Goal: Navigation & Orientation: Find specific page/section

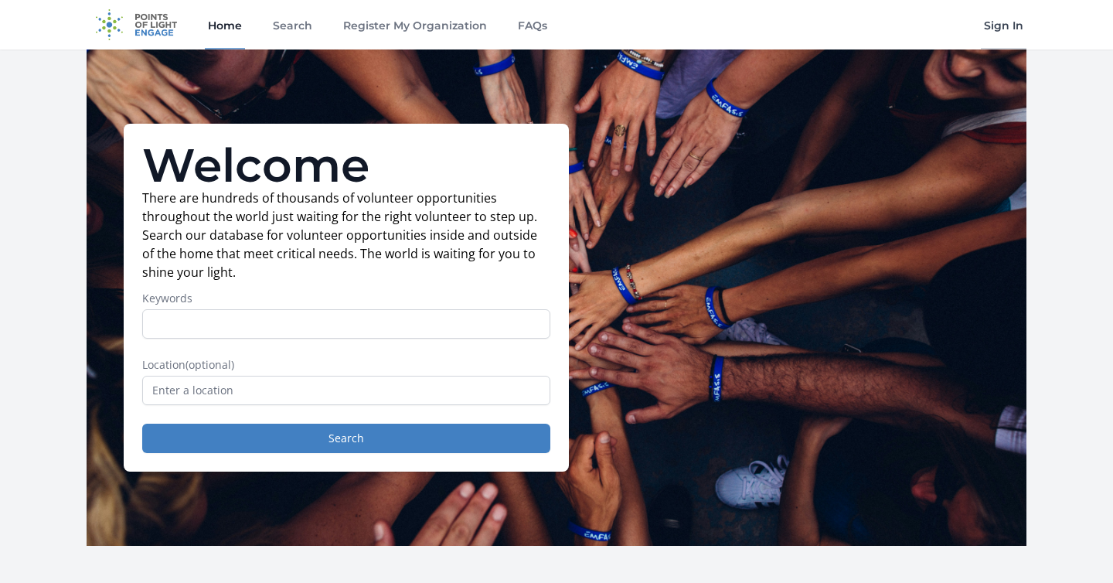
click at [993, 29] on link "Sign In" at bounding box center [1003, 24] width 46 height 49
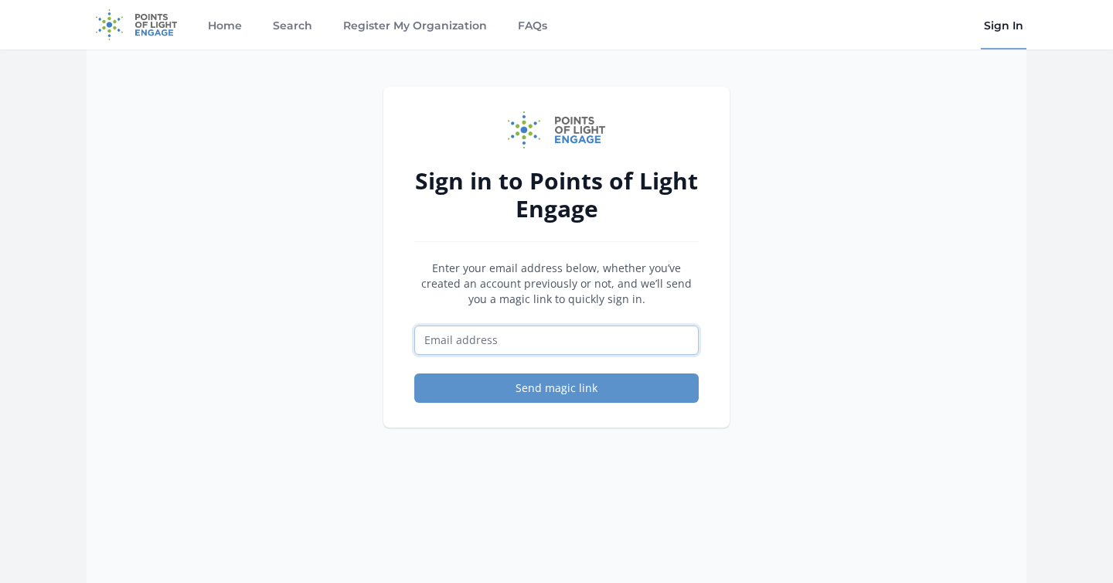
click at [498, 338] on input "Email address" at bounding box center [556, 339] width 284 height 29
click at [505, 341] on input "Email address" at bounding box center [556, 339] width 284 height 29
type input "[EMAIL_ADDRESS][DOMAIN_NAME]"
click at [414, 373] on button "Send magic link" at bounding box center [556, 387] width 284 height 29
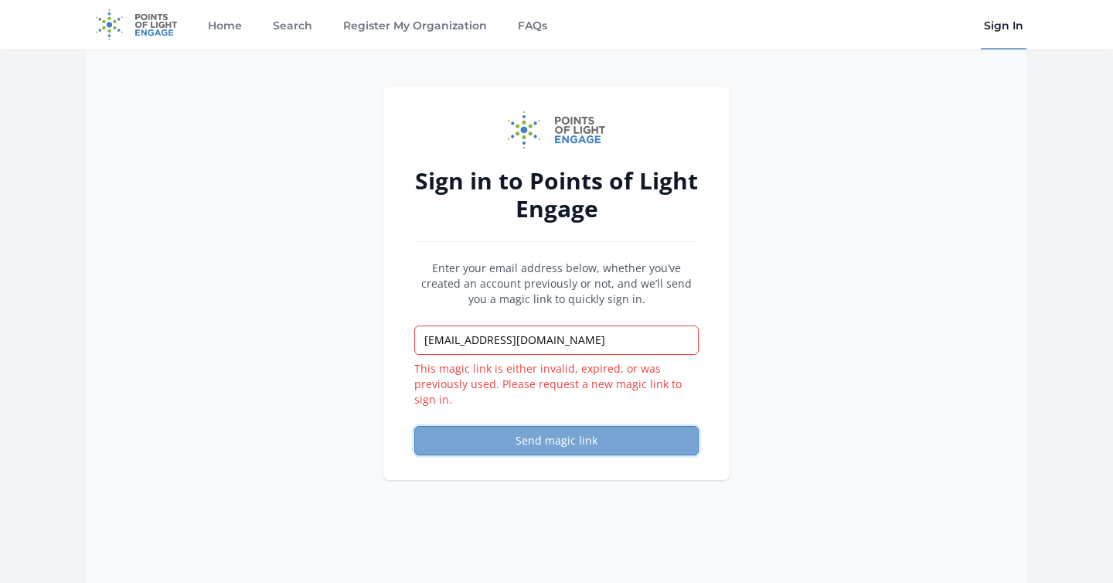
click at [550, 451] on button "Send magic link" at bounding box center [556, 440] width 284 height 29
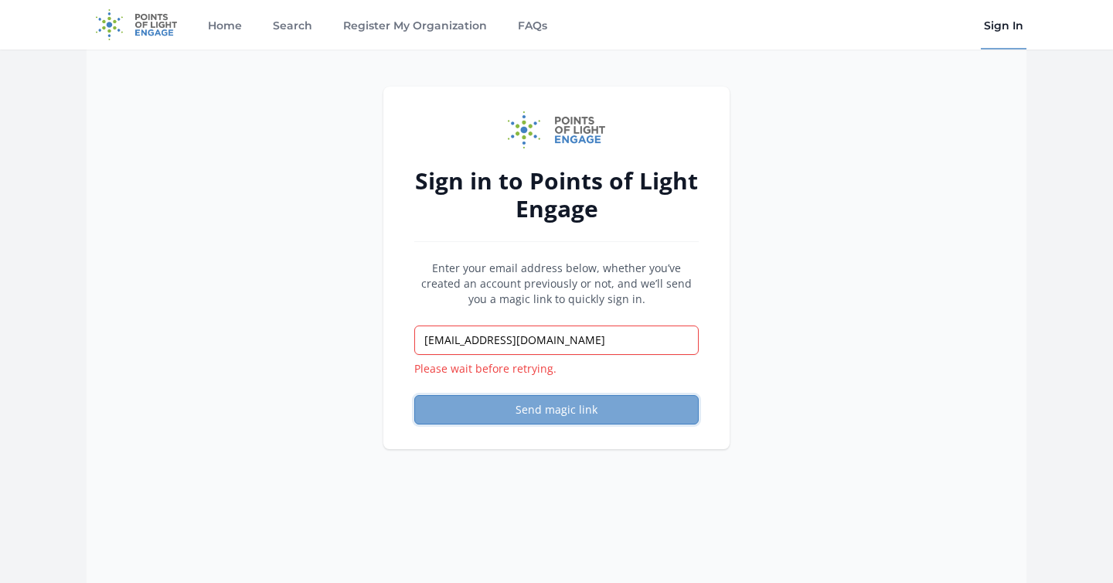
click at [631, 405] on button "Send magic link" at bounding box center [556, 409] width 284 height 29
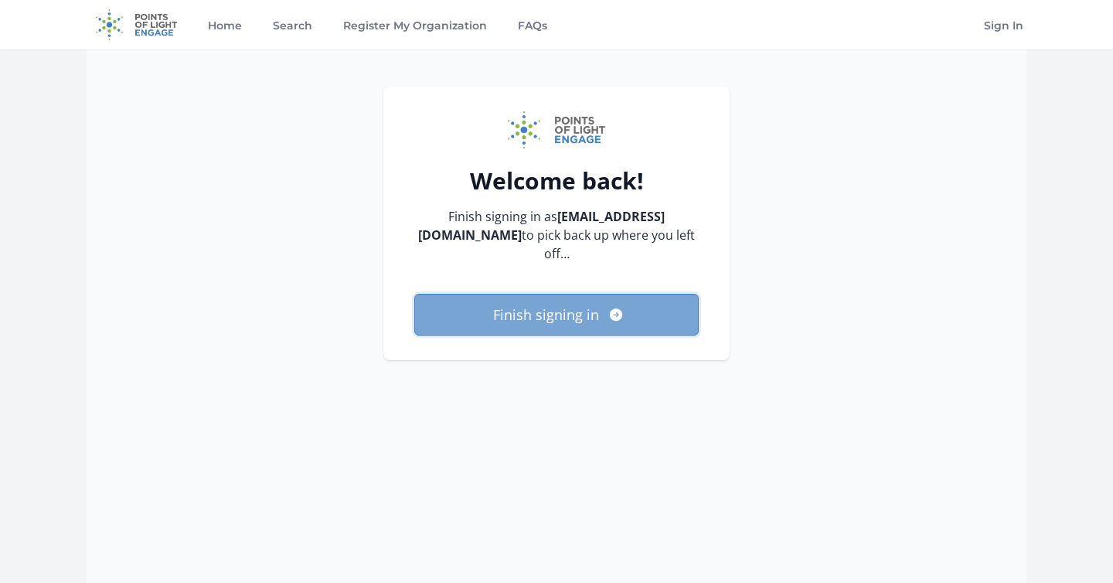
click at [597, 321] on button "Finish signing in" at bounding box center [556, 315] width 284 height 42
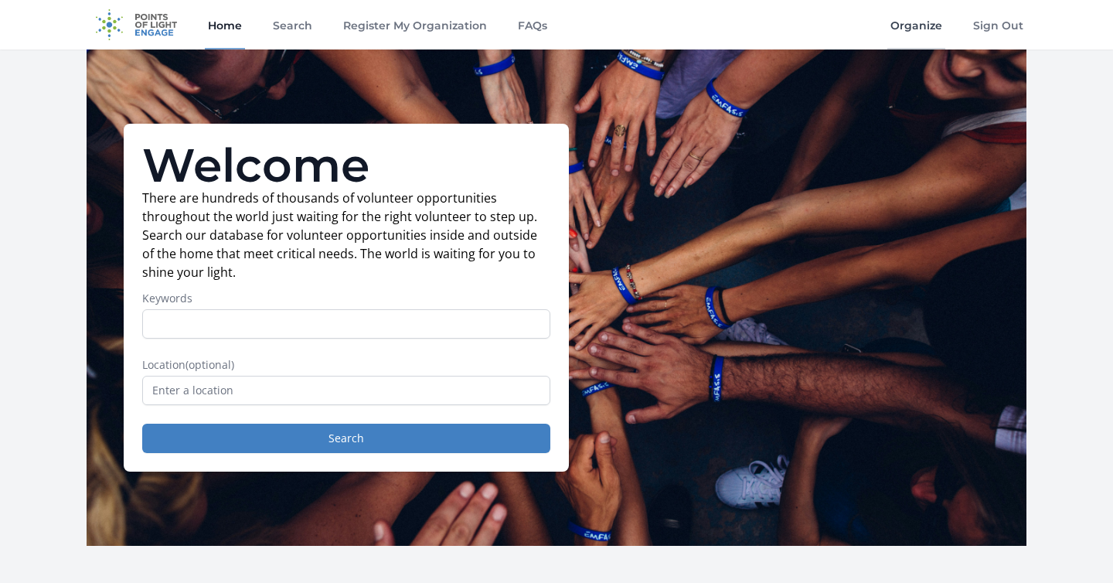
click at [927, 18] on link "Organize" at bounding box center [916, 24] width 58 height 49
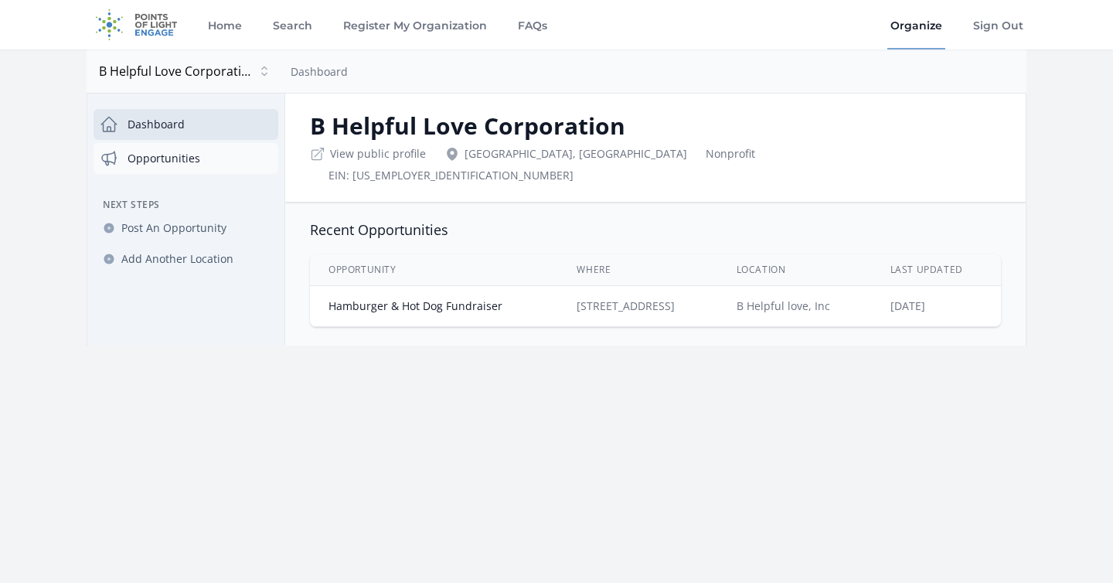
click at [176, 165] on link "Opportunities" at bounding box center [185, 158] width 185 height 31
